Goal: Transaction & Acquisition: Purchase product/service

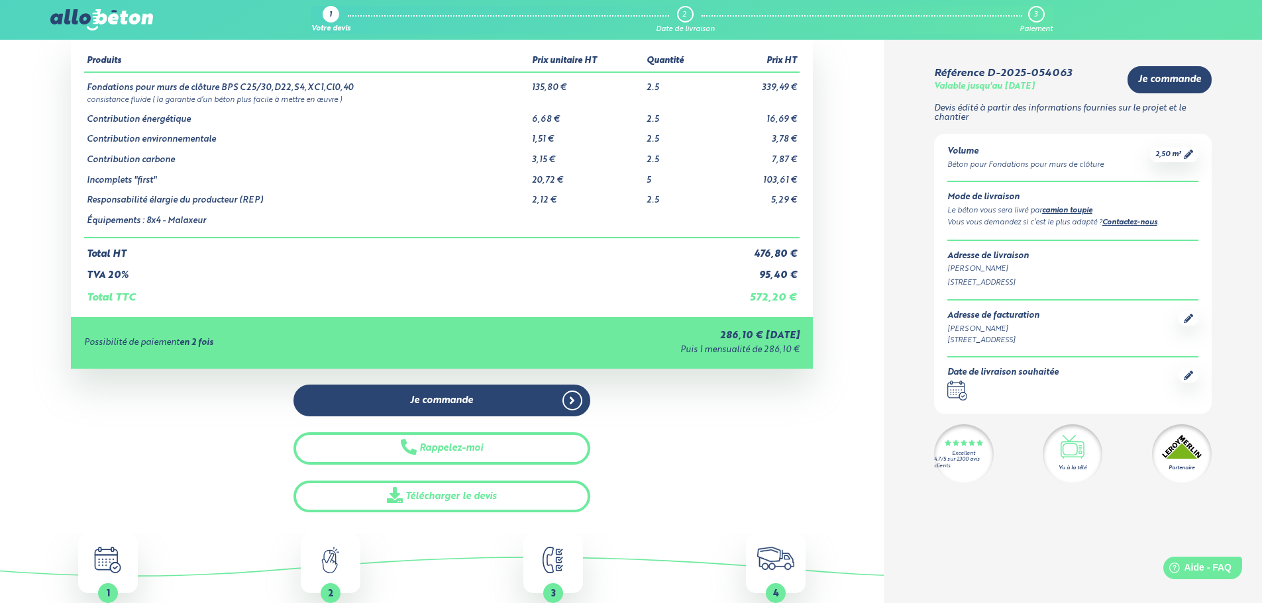
scroll to position [66, 0]
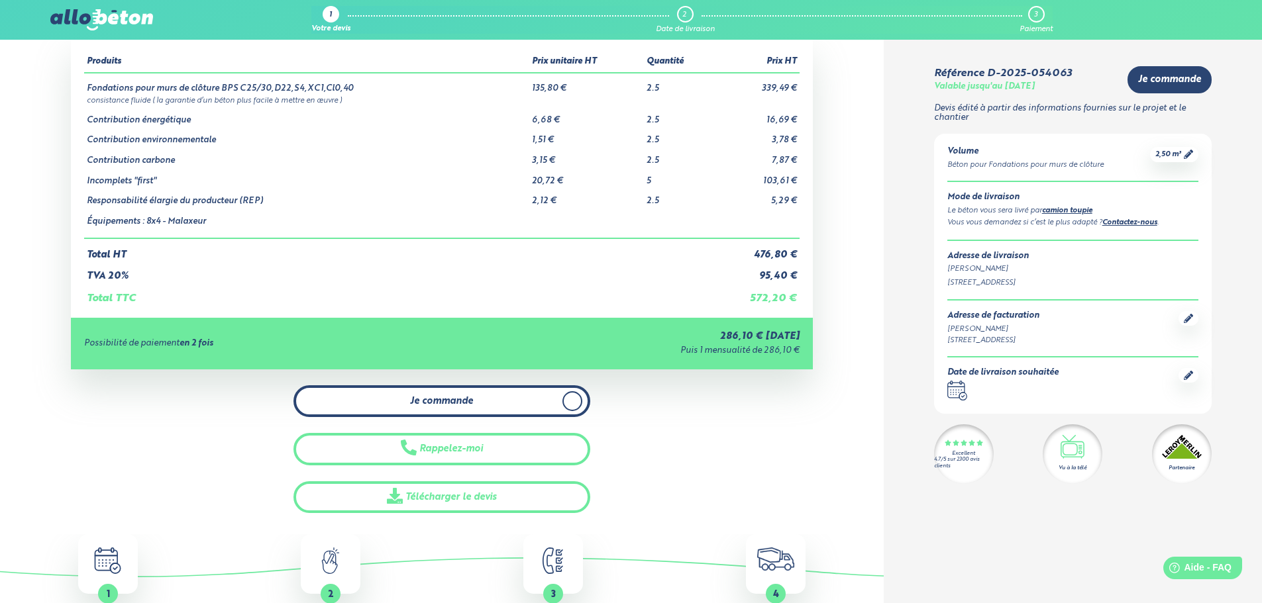
click at [471, 399] on span "Je commande" at bounding box center [441, 401] width 63 height 11
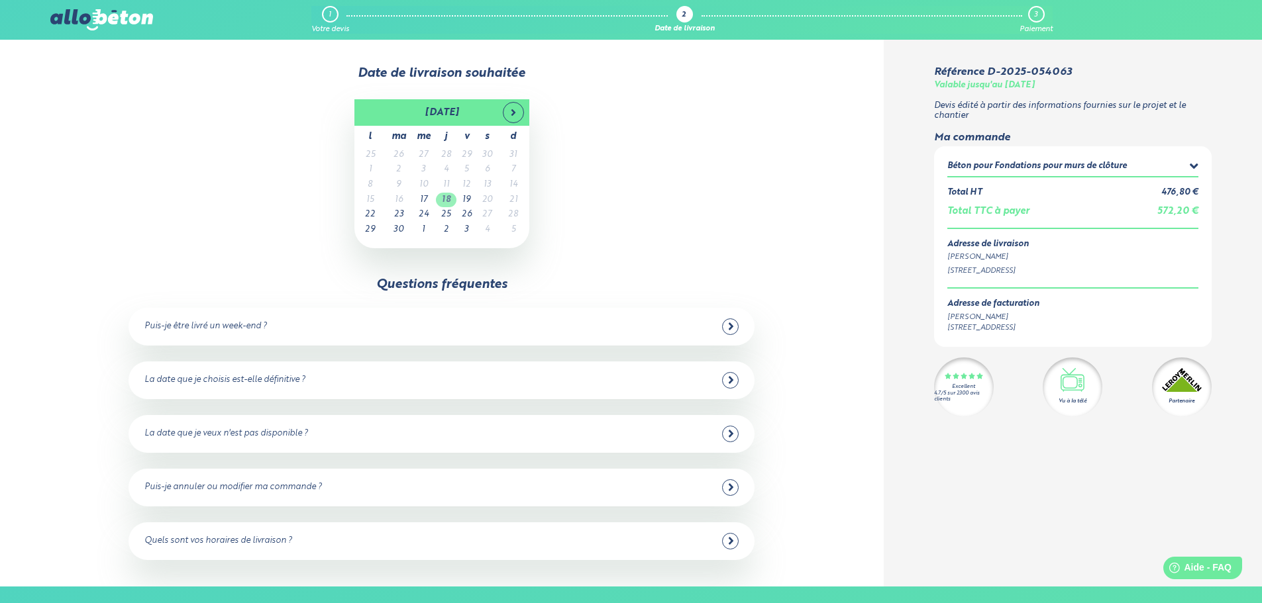
click at [446, 201] on td "18" at bounding box center [446, 200] width 21 height 15
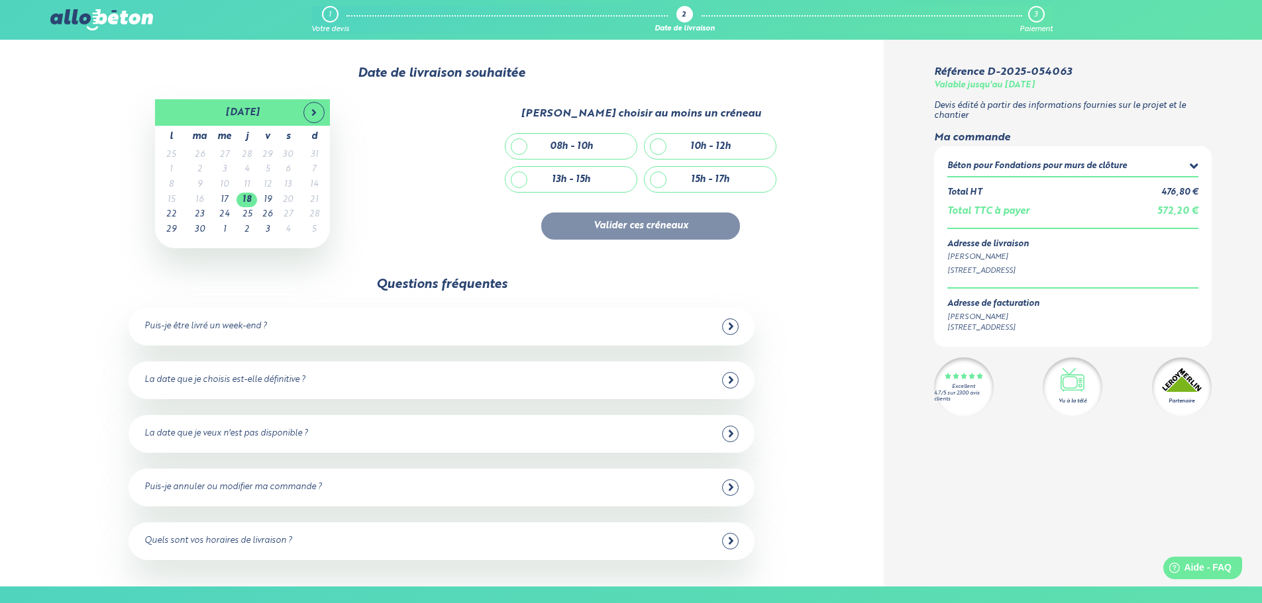
click at [660, 149] on div "10h - 12h" at bounding box center [709, 146] width 131 height 25
checkbox input "true"
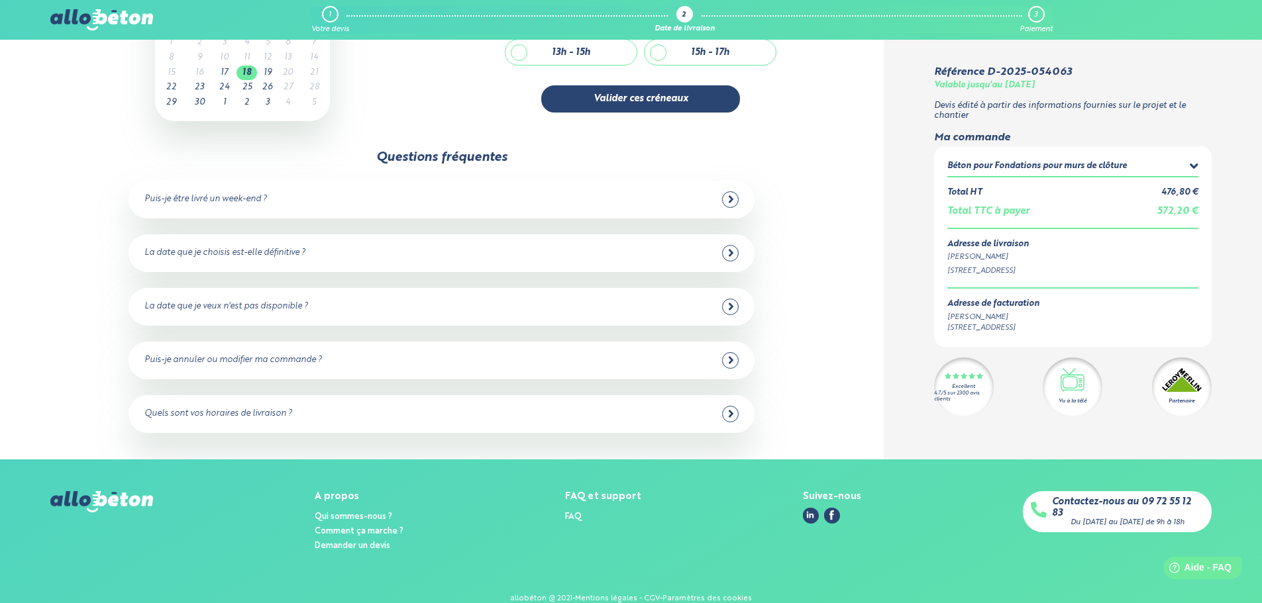
scroll to position [148, 0]
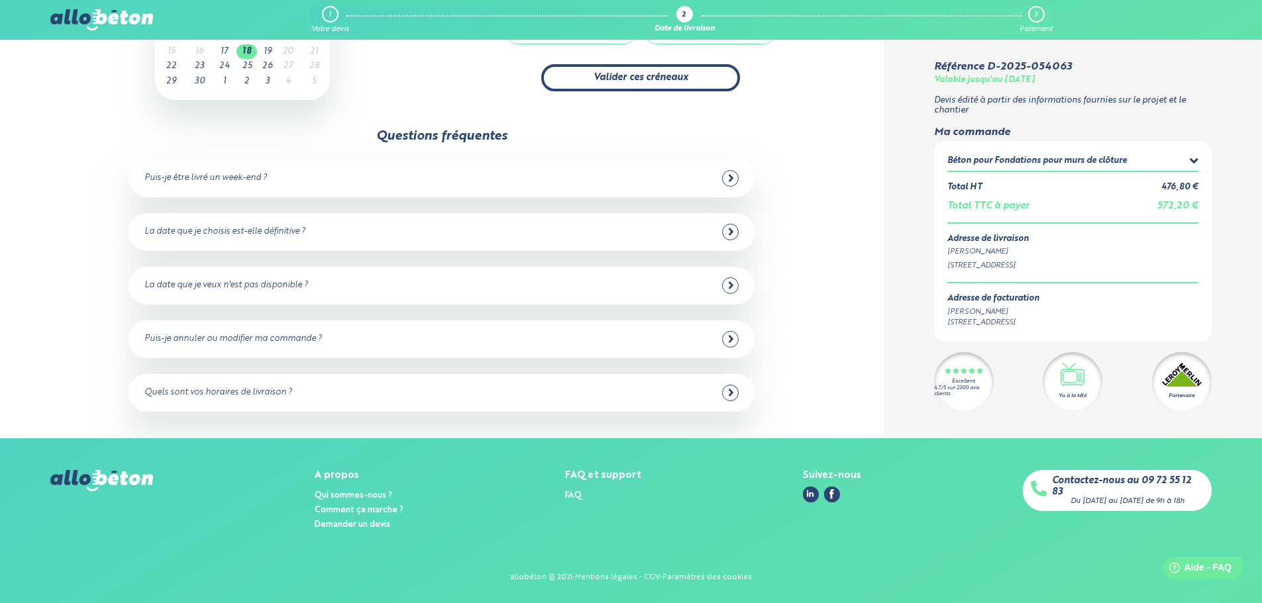
click at [632, 77] on button "Valider ces créneaux" at bounding box center [640, 77] width 199 height 27
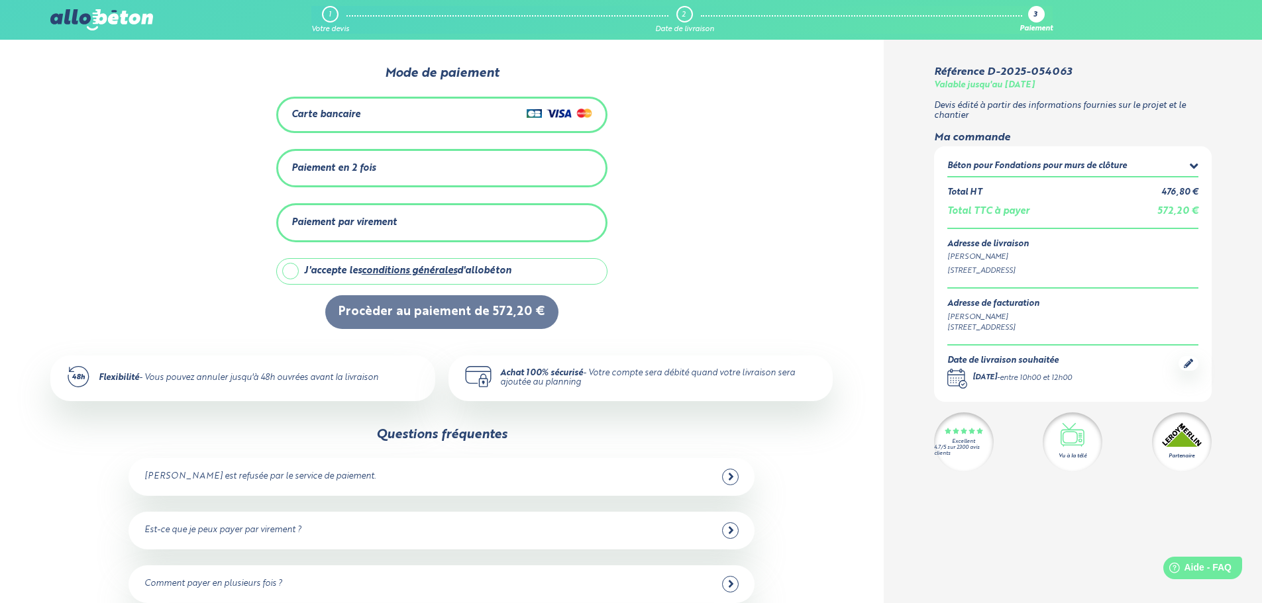
click at [291, 272] on label "J'accepte les conditions générales d'allobéton" at bounding box center [441, 271] width 331 height 26
checkbox input "true"
click at [312, 113] on div "Carte bancaire" at bounding box center [325, 114] width 69 height 11
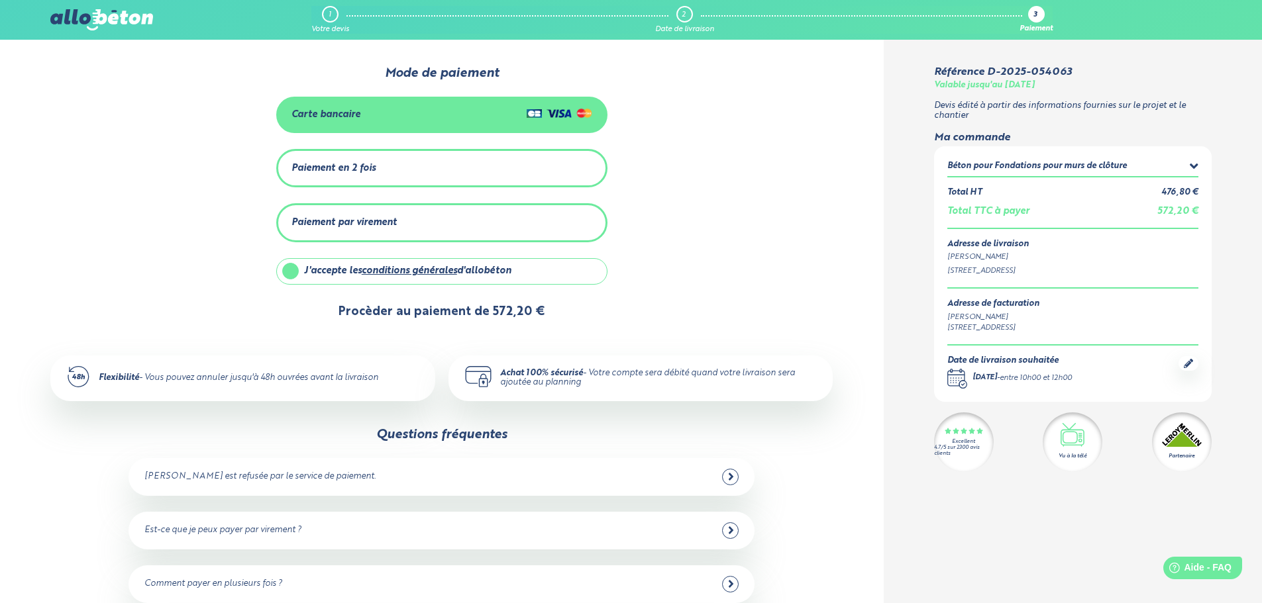
click at [432, 311] on button "Procèder au paiement de 572,20 €" at bounding box center [441, 312] width 233 height 34
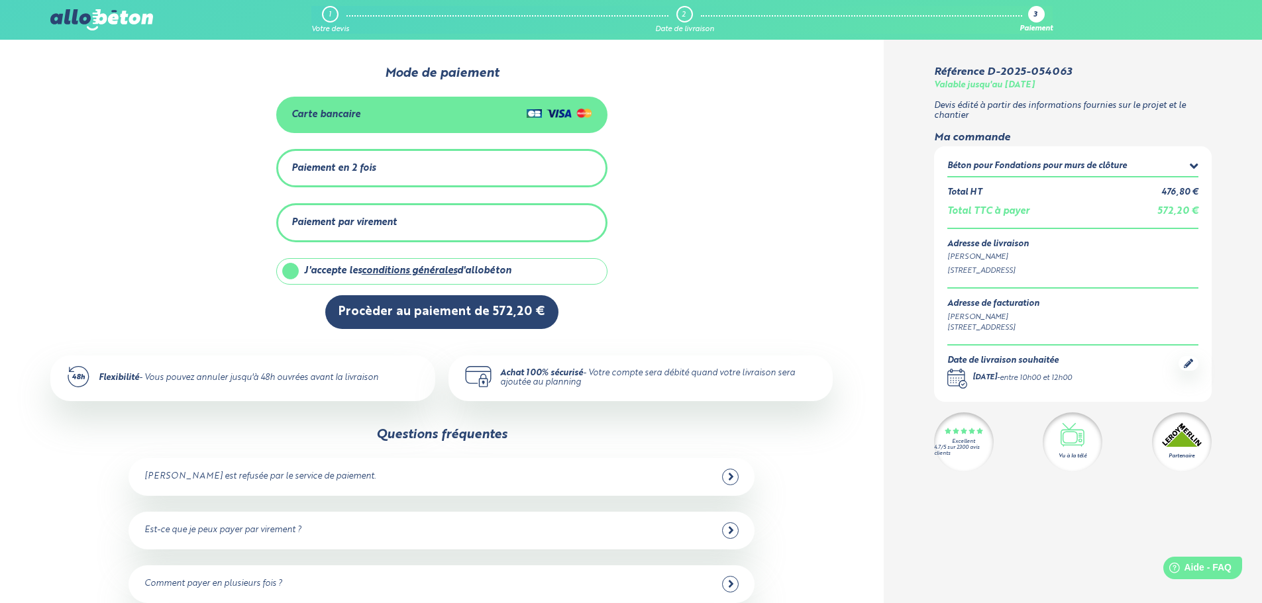
click at [350, 167] on div "Paiement en 2 fois" at bounding box center [333, 168] width 84 height 11
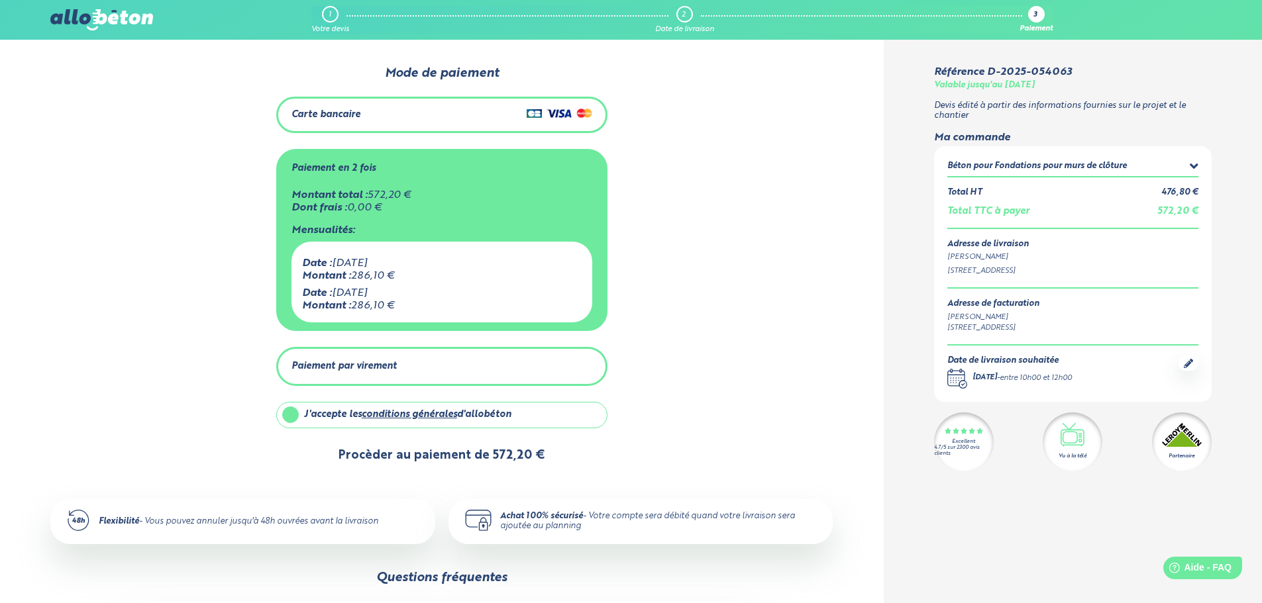
click at [402, 456] on button "Procèder au paiement de 572,20 €" at bounding box center [441, 456] width 233 height 34
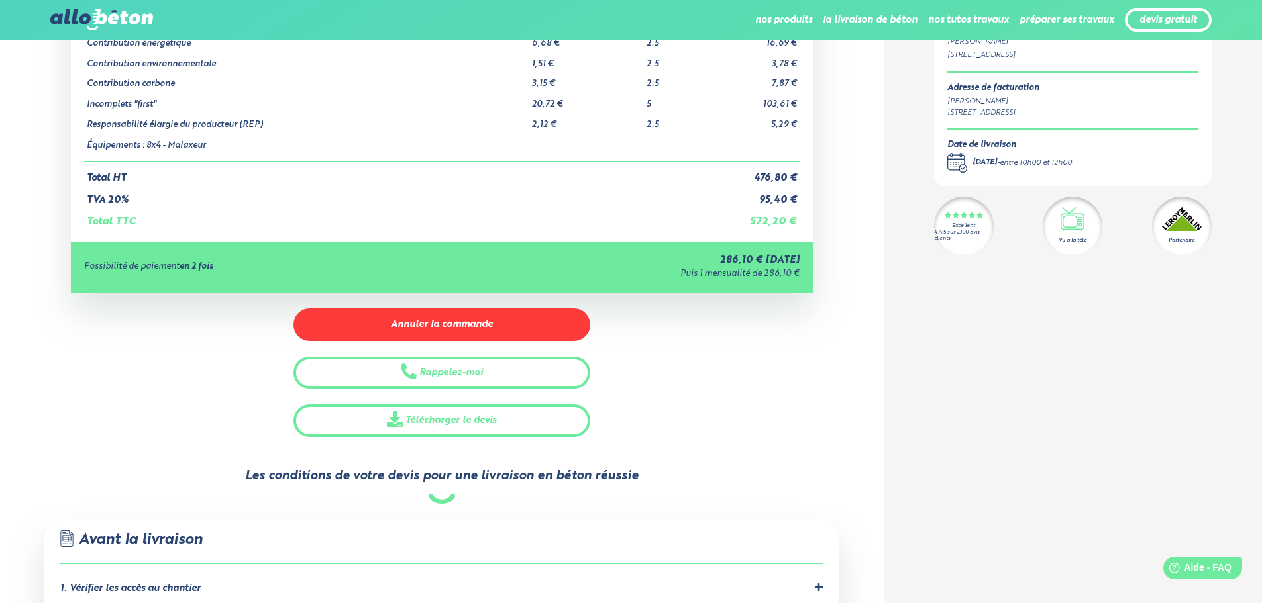
scroll to position [199, 0]
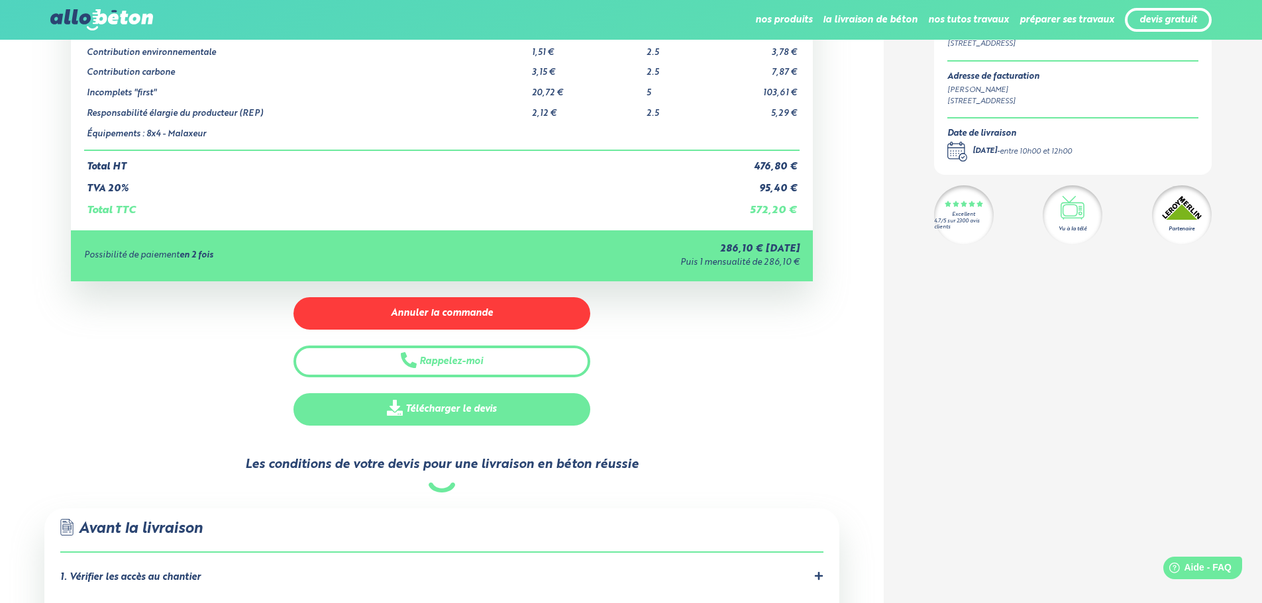
click at [424, 408] on link "Télécharger le devis" at bounding box center [441, 409] width 297 height 32
